Goal: Find specific page/section: Find specific page/section

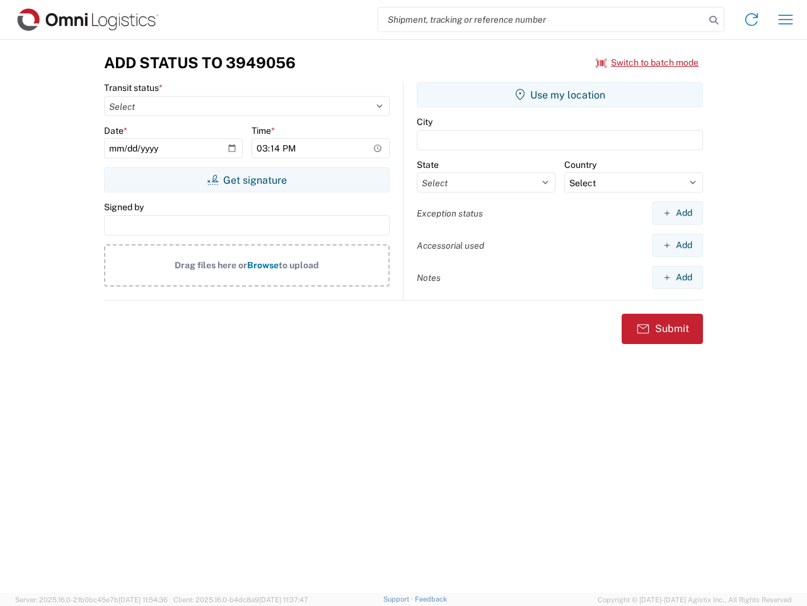
click at [542, 20] on input "search" at bounding box center [541, 20] width 327 height 24
click at [714, 20] on icon at bounding box center [714, 20] width 18 height 18
click at [752, 20] on icon at bounding box center [752, 19] width 20 height 20
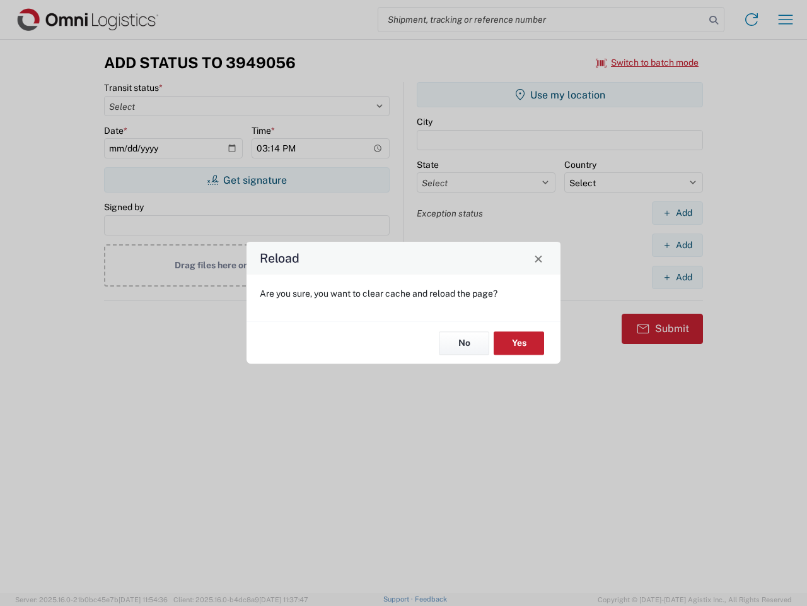
click at [786, 20] on div "Reload Are you sure, you want to clear cache and reload the page? No Yes" at bounding box center [403, 303] width 807 height 606
click at [648, 62] on div "Reload Are you sure, you want to clear cache and reload the page? No Yes" at bounding box center [403, 303] width 807 height 606
click at [247, 180] on div "Reload Are you sure, you want to clear cache and reload the page? No Yes" at bounding box center [403, 303] width 807 height 606
click at [560, 95] on div "Reload Are you sure, you want to clear cache and reload the page? No Yes" at bounding box center [403, 303] width 807 height 606
click at [677, 213] on div "Reload Are you sure, you want to clear cache and reload the page? No Yes" at bounding box center [403, 303] width 807 height 606
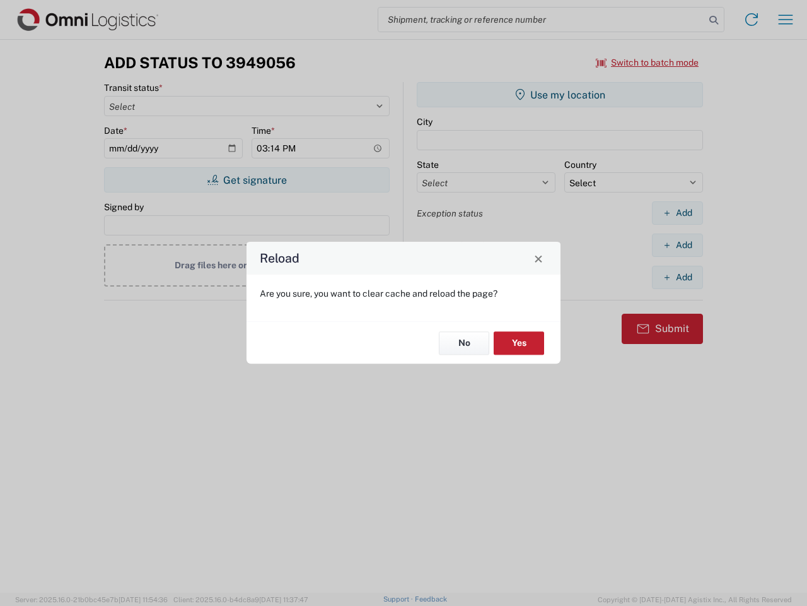
click at [677, 245] on div "Reload Are you sure, you want to clear cache and reload the page? No Yes" at bounding box center [403, 303] width 807 height 606
click at [677, 277] on div "Reload Are you sure, you want to clear cache and reload the page? No Yes" at bounding box center [403, 303] width 807 height 606
